Goal: Information Seeking & Learning: Learn about a topic

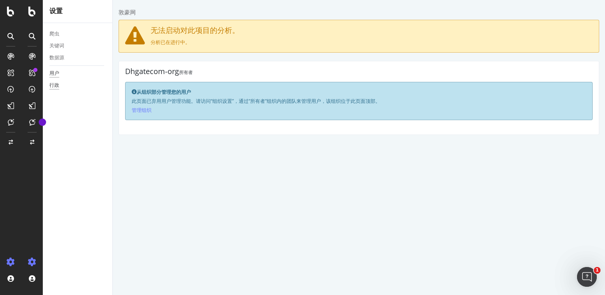
click at [57, 87] on font "行政" at bounding box center [54, 85] width 10 height 6
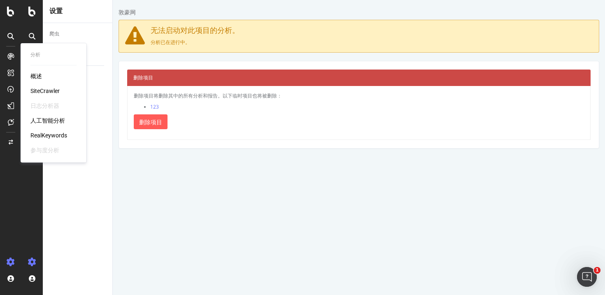
click at [13, 57] on icon at bounding box center [10, 56] width 7 height 7
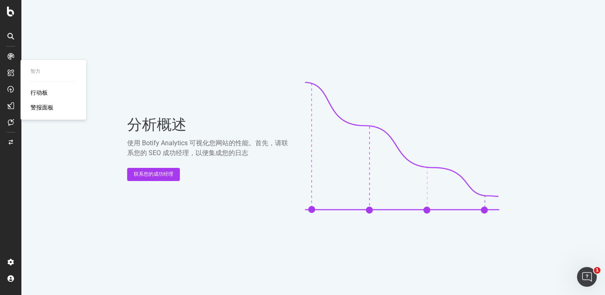
click at [14, 71] on div at bounding box center [10, 72] width 13 height 13
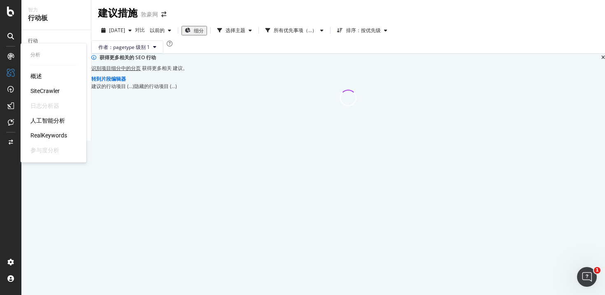
click at [47, 122] on font "人工智能分析" at bounding box center [47, 120] width 35 height 7
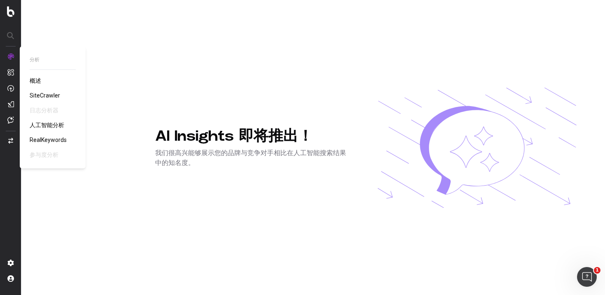
click at [55, 142] on font "RealKeywords" at bounding box center [48, 140] width 37 height 7
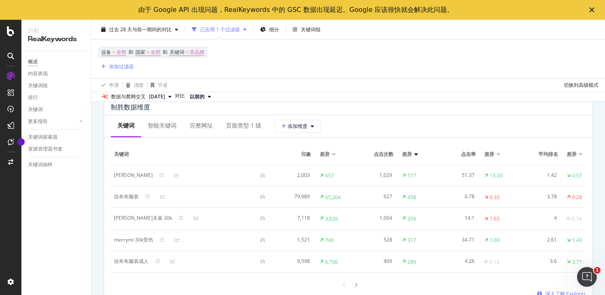
scroll to position [752, 0]
